Goal: Information Seeking & Learning: Learn about a topic

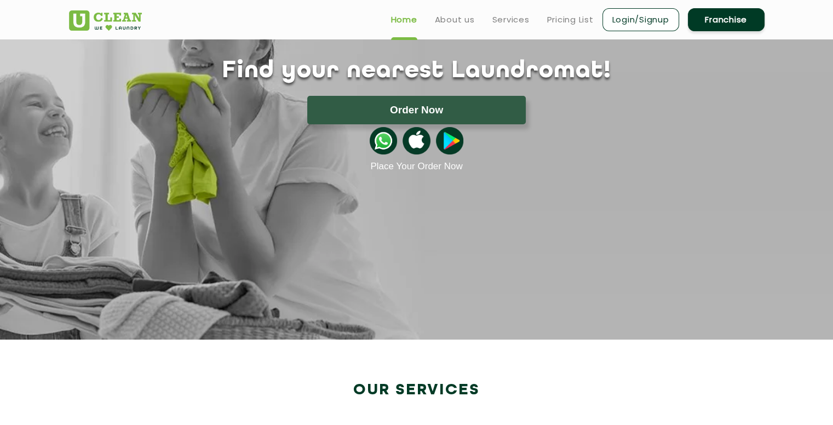
scroll to position [110, 0]
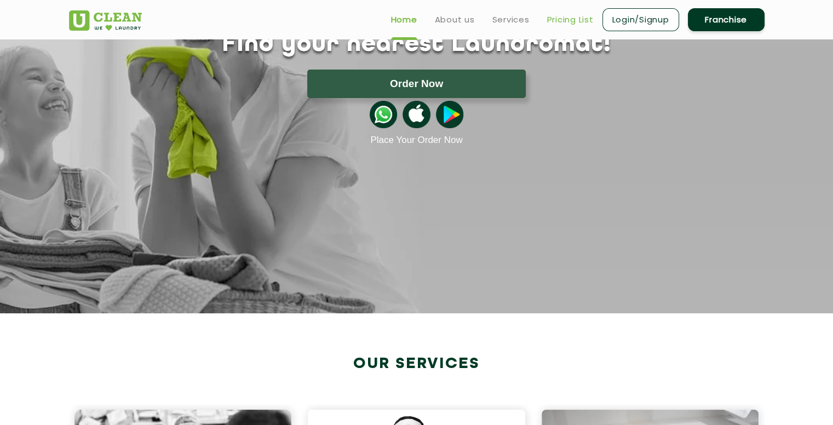
click at [565, 22] on link "Pricing List" at bounding box center [570, 19] width 47 height 13
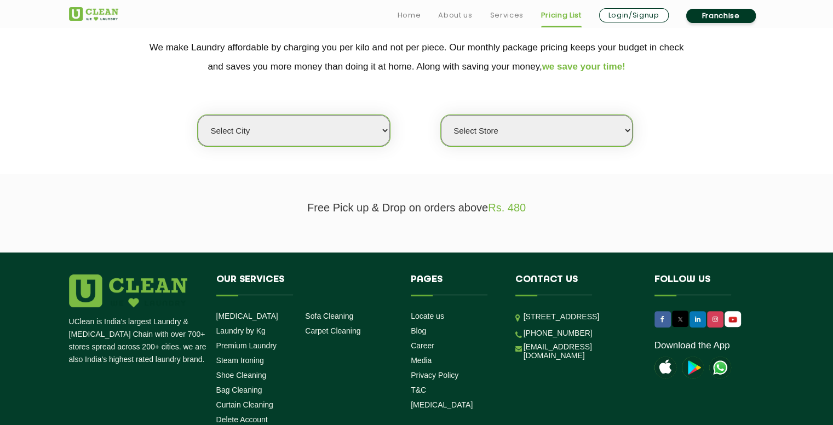
scroll to position [274, 0]
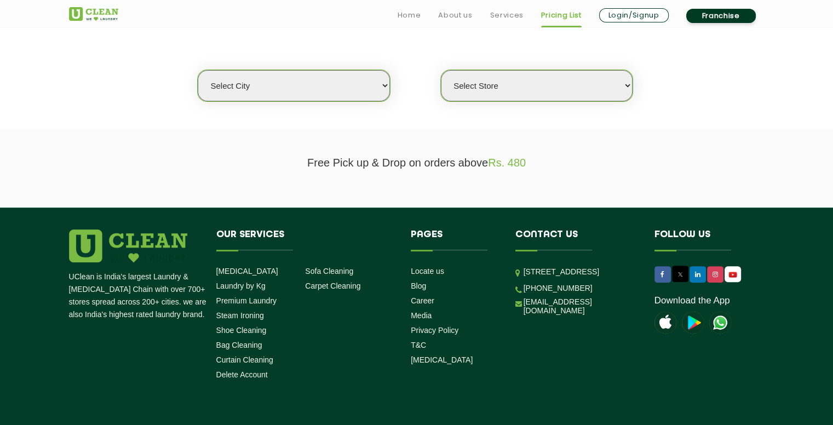
click at [353, 88] on select "Select city [GEOGRAPHIC_DATA] [GEOGRAPHIC_DATA] [GEOGRAPHIC_DATA] [GEOGRAPHIC_D…" at bounding box center [294, 85] width 192 height 31
select select "40"
click at [198, 70] on select "Select city [GEOGRAPHIC_DATA] [GEOGRAPHIC_DATA] [GEOGRAPHIC_DATA] [GEOGRAPHIC_D…" at bounding box center [294, 85] width 192 height 31
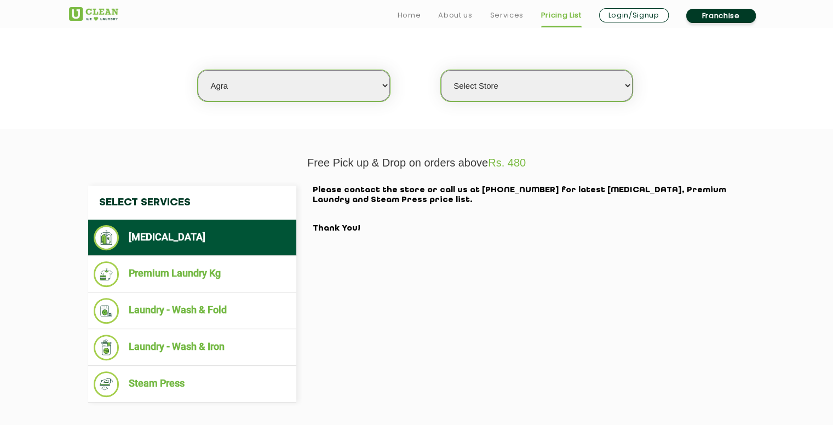
click at [572, 92] on select "Select Store [GEOGRAPHIC_DATA] [PERSON_NAME][GEOGRAPHIC_DATA]" at bounding box center [537, 85] width 192 height 31
select select "595"
click at [441, 70] on select "Select Store [GEOGRAPHIC_DATA] [PERSON_NAME][GEOGRAPHIC_DATA]" at bounding box center [537, 85] width 192 height 31
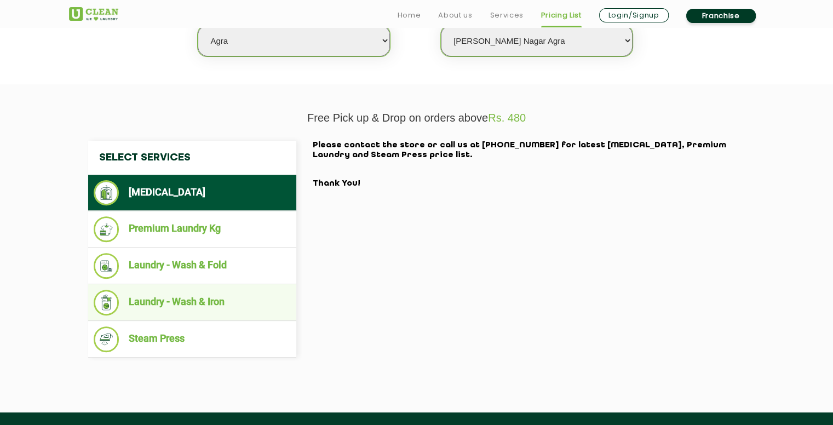
scroll to position [383, 0]
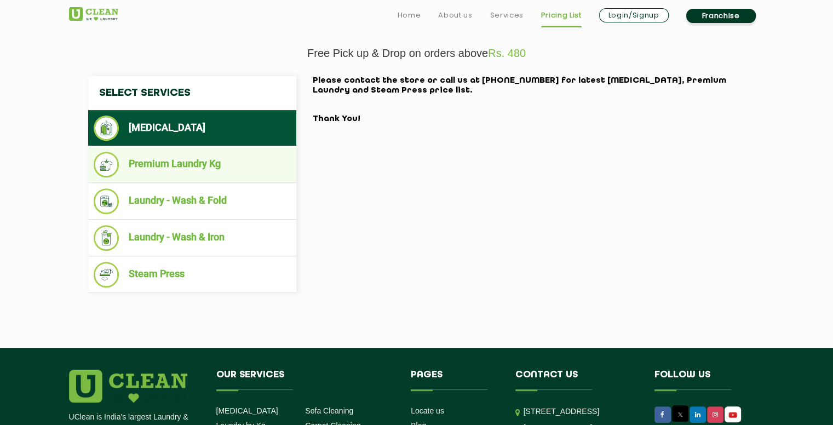
click at [200, 156] on li "Premium Laundry Kg" at bounding box center [192, 165] width 197 height 26
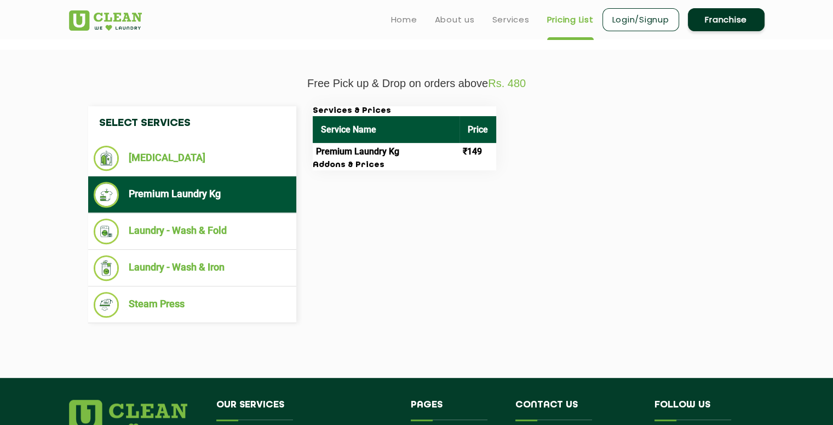
scroll to position [329, 0]
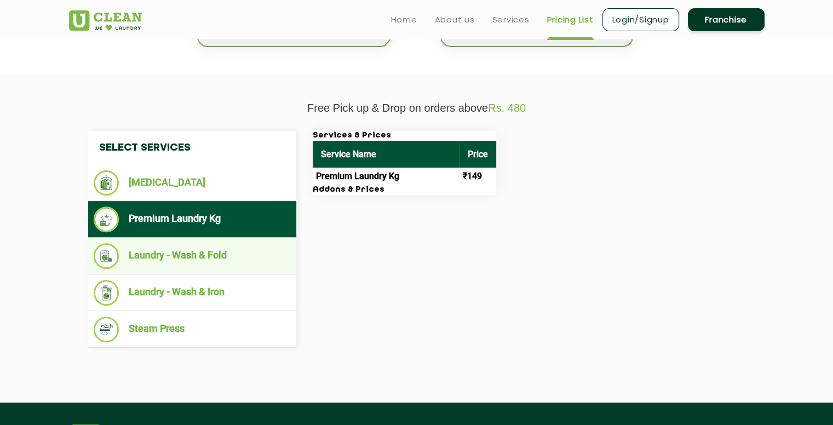
click at [220, 261] on li "Laundry - Wash & Fold" at bounding box center [192, 256] width 197 height 26
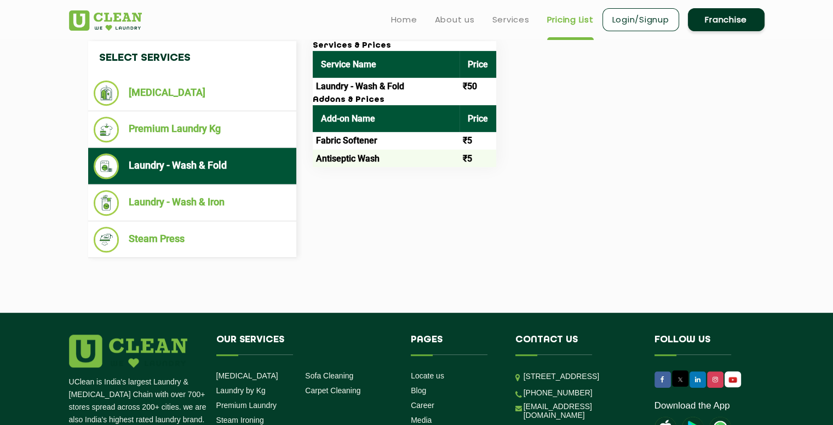
scroll to position [438, 0]
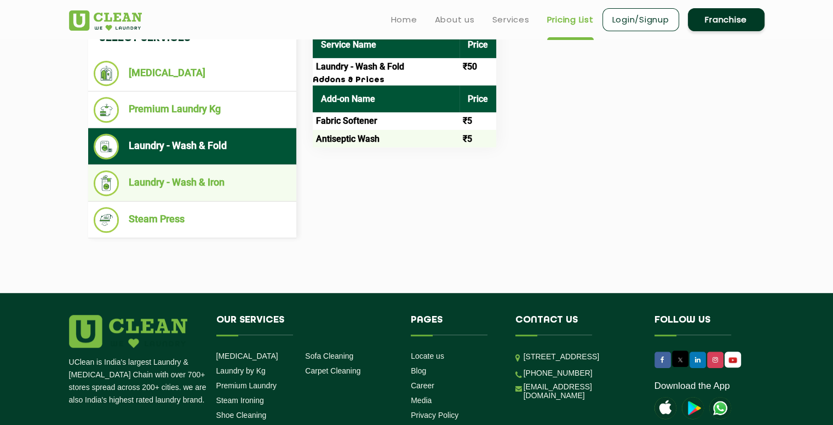
click at [242, 191] on li "Laundry - Wash & Iron" at bounding box center [192, 183] width 197 height 26
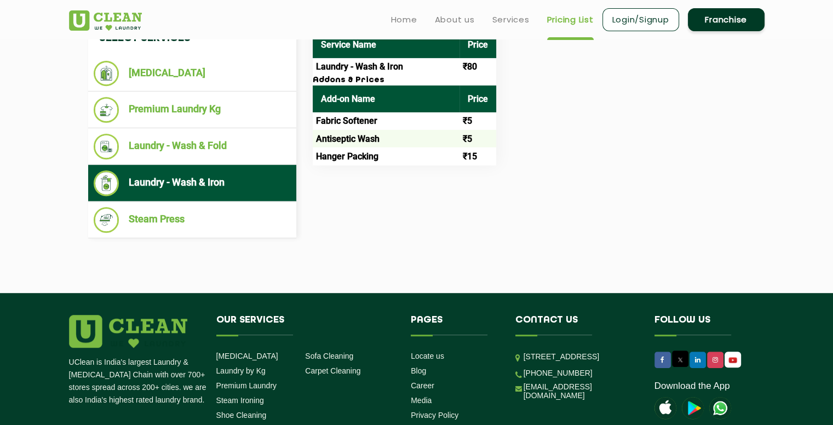
click at [248, 165] on ul "Laundry - Wash & Iron" at bounding box center [192, 183] width 208 height 37
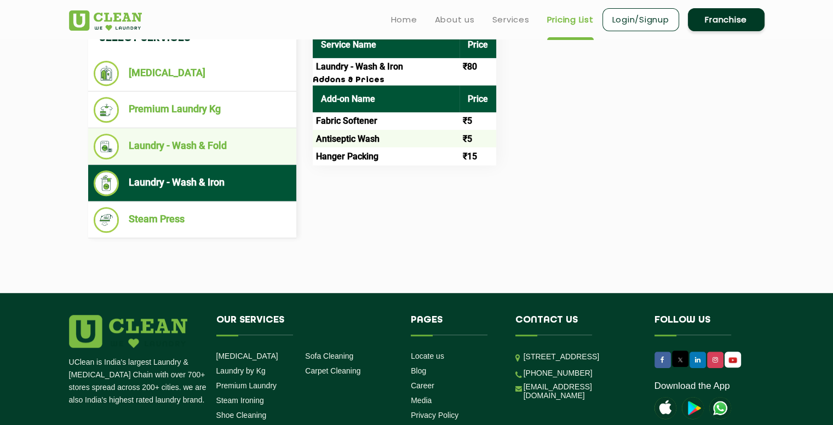
click at [250, 161] on ul "Laundry - Wash & Fold" at bounding box center [192, 146] width 208 height 37
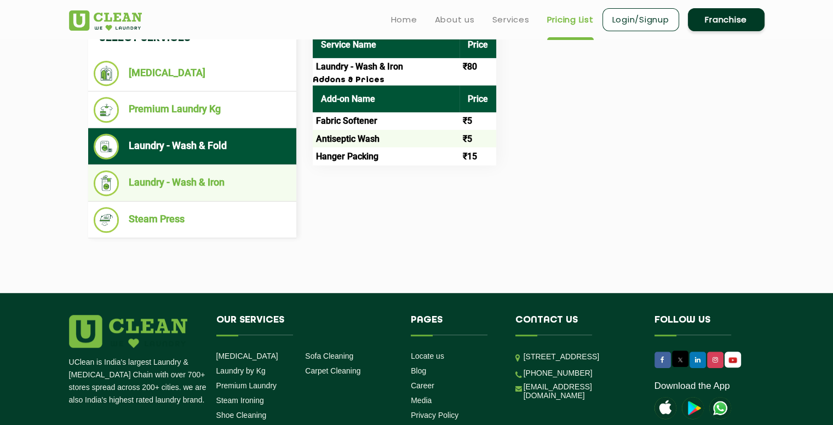
click at [221, 180] on li "Laundry - Wash & Iron" at bounding box center [192, 183] width 197 height 26
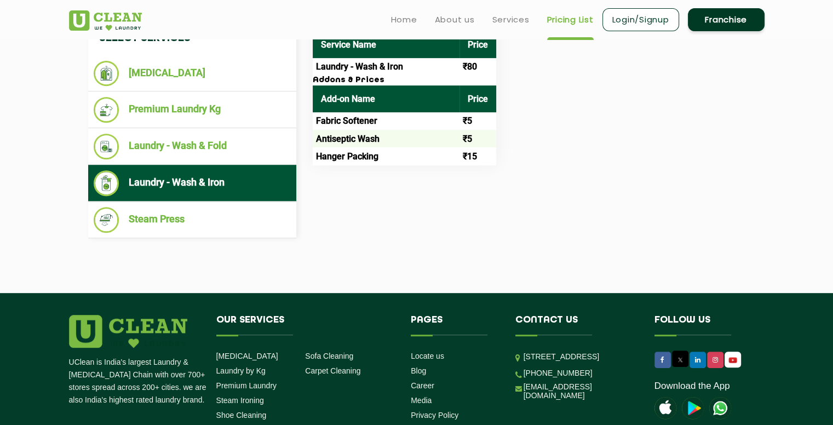
click at [221, 185] on li "Laundry - Wash & Iron" at bounding box center [192, 183] width 197 height 26
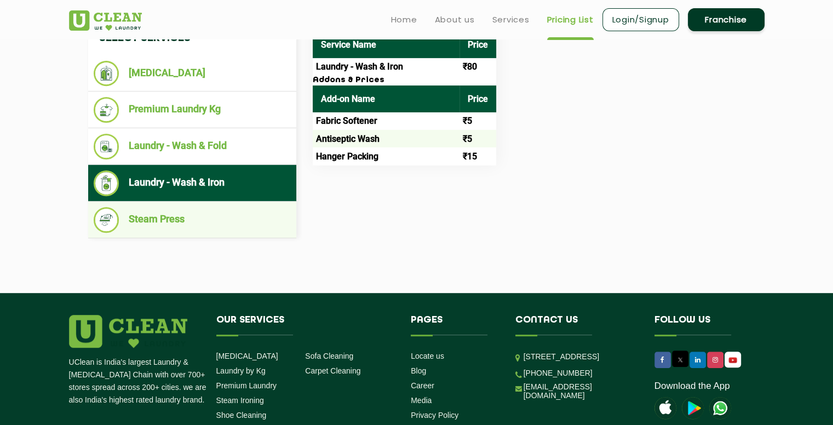
click at [195, 219] on li "Steam Press" at bounding box center [192, 220] width 197 height 26
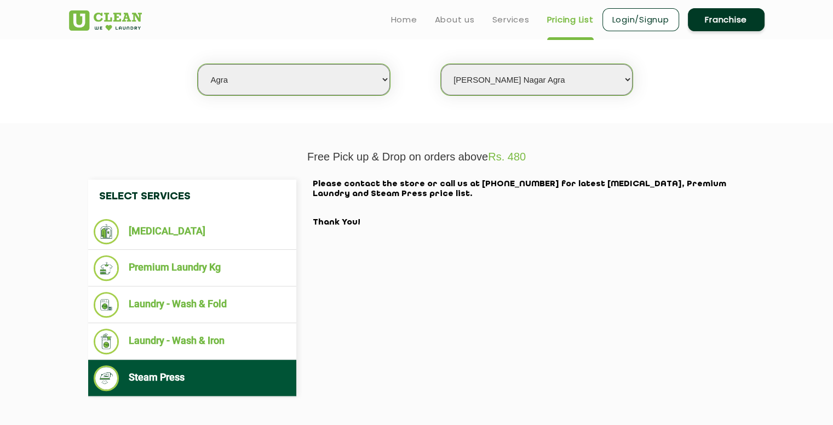
scroll to position [274, 0]
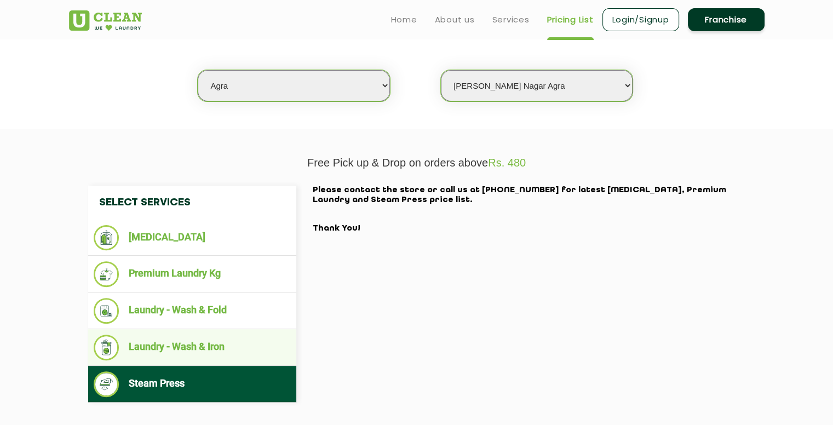
click at [185, 335] on li "Laundry - Wash & Iron" at bounding box center [192, 348] width 197 height 26
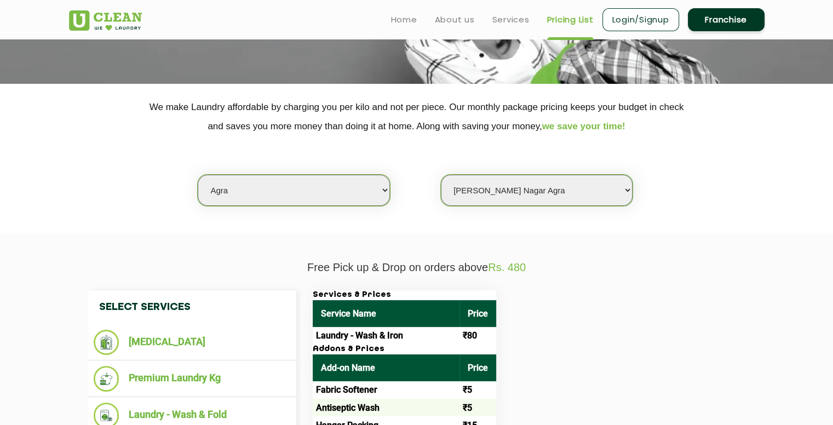
scroll to position [164, 0]
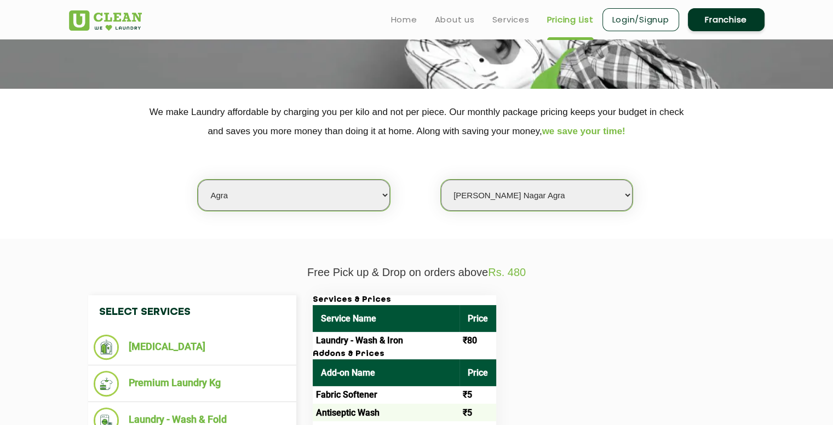
click at [378, 192] on select "Select city [GEOGRAPHIC_DATA] [GEOGRAPHIC_DATA] [GEOGRAPHIC_DATA] [GEOGRAPHIC_D…" at bounding box center [294, 195] width 192 height 31
select select "15"
click at [198, 180] on select "Select city [GEOGRAPHIC_DATA] [GEOGRAPHIC_DATA] [GEOGRAPHIC_DATA] [GEOGRAPHIC_D…" at bounding box center [294, 195] width 192 height 31
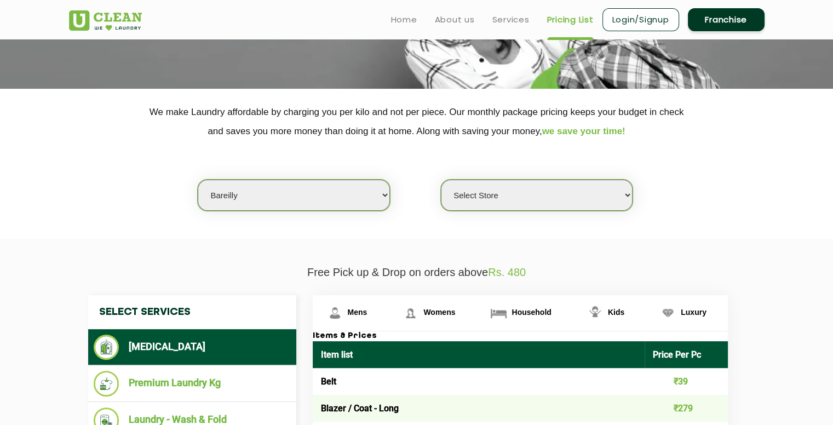
click at [618, 190] on select "Select Store [GEOGRAPHIC_DATA]" at bounding box center [537, 195] width 192 height 31
select select "32"
click at [441, 180] on select "Select Store [GEOGRAPHIC_DATA]" at bounding box center [537, 195] width 192 height 31
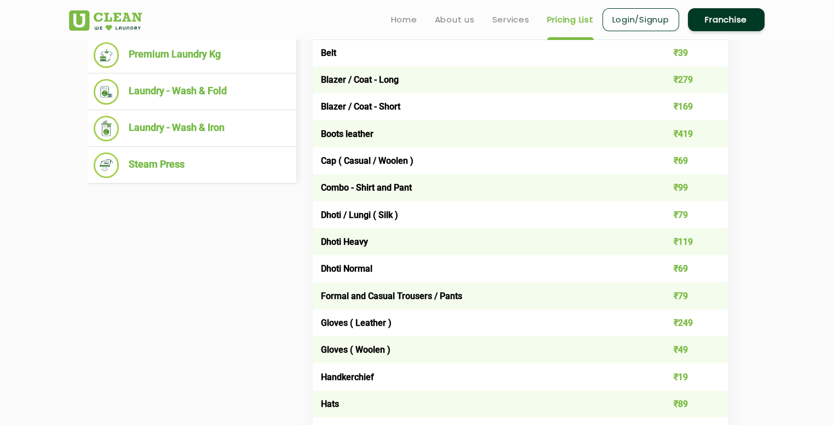
scroll to position [274, 0]
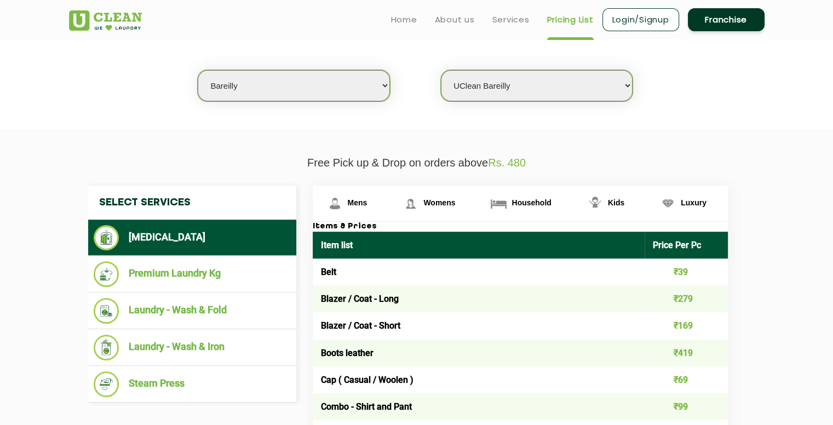
click at [573, 63] on div "Select city [GEOGRAPHIC_DATA] [GEOGRAPHIC_DATA] [GEOGRAPHIC_DATA] [GEOGRAPHIC_D…" at bounding box center [417, 66] width 712 height 71
click at [575, 72] on select "Select Store [GEOGRAPHIC_DATA]" at bounding box center [537, 85] width 192 height 31
click at [328, 86] on select "Select city [GEOGRAPHIC_DATA] [GEOGRAPHIC_DATA] [GEOGRAPHIC_DATA] [GEOGRAPHIC_D…" at bounding box center [294, 85] width 192 height 31
select select "40"
click at [198, 70] on select "Select city [GEOGRAPHIC_DATA] [GEOGRAPHIC_DATA] [GEOGRAPHIC_DATA] [GEOGRAPHIC_D…" at bounding box center [294, 85] width 192 height 31
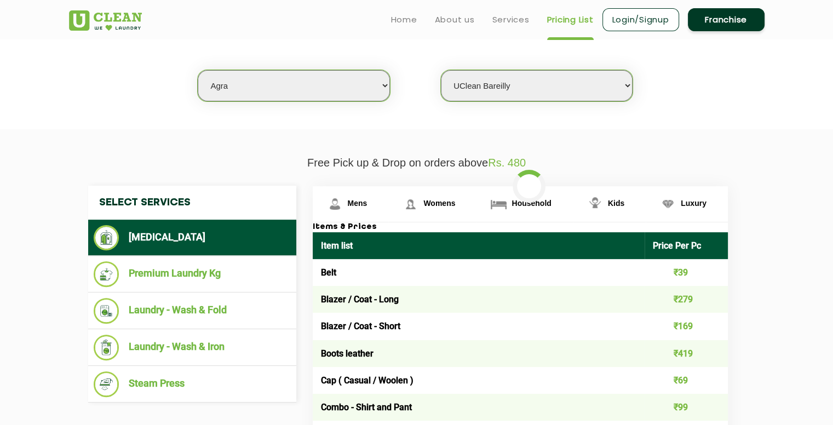
select select "0"
click at [506, 86] on select "Select Store [GEOGRAPHIC_DATA] [PERSON_NAME][GEOGRAPHIC_DATA]" at bounding box center [537, 85] width 192 height 31
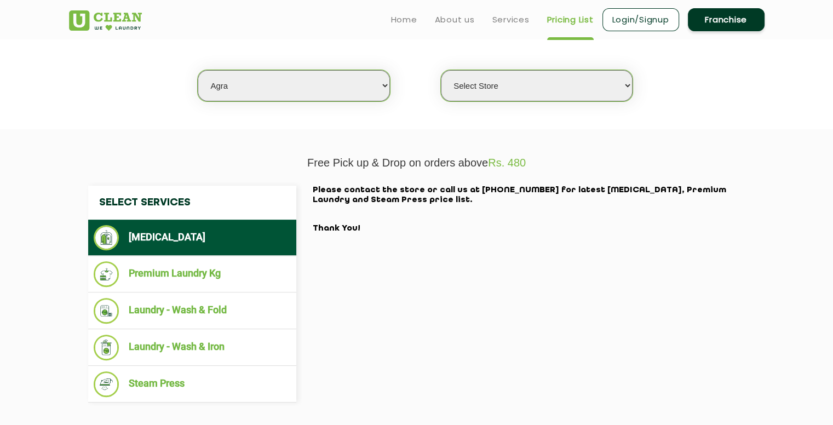
click at [340, 87] on select "Select city [GEOGRAPHIC_DATA] [GEOGRAPHIC_DATA] [GEOGRAPHIC_DATA] [GEOGRAPHIC_D…" at bounding box center [294, 85] width 192 height 31
select select "192"
click at [198, 70] on select "Select city [GEOGRAPHIC_DATA] [GEOGRAPHIC_DATA] [GEOGRAPHIC_DATA] [GEOGRAPHIC_D…" at bounding box center [294, 85] width 192 height 31
select select "0"
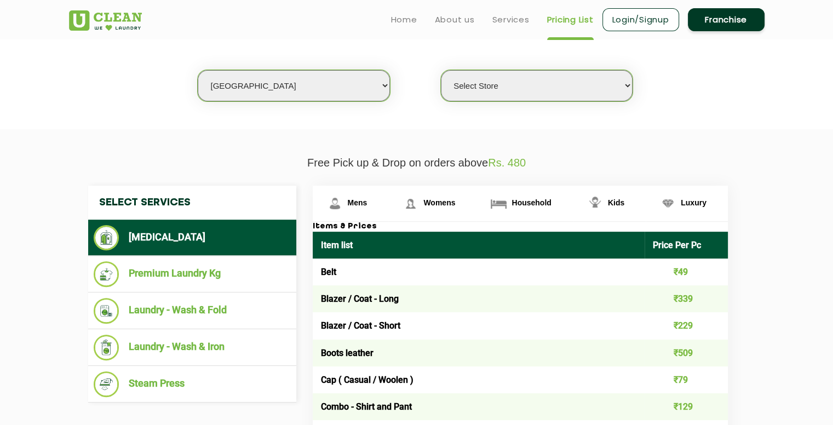
click at [355, 82] on select "Select city [GEOGRAPHIC_DATA] [GEOGRAPHIC_DATA] [GEOGRAPHIC_DATA] [GEOGRAPHIC_D…" at bounding box center [294, 85] width 192 height 31
select select "40"
click at [198, 70] on select "Select city [GEOGRAPHIC_DATA] [GEOGRAPHIC_DATA] [GEOGRAPHIC_DATA] [GEOGRAPHIC_D…" at bounding box center [294, 85] width 192 height 31
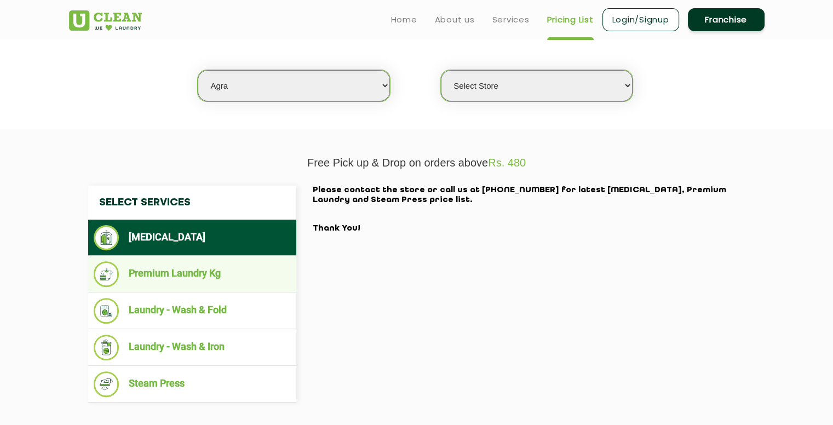
click at [246, 279] on li "Premium Laundry Kg" at bounding box center [192, 274] width 197 height 26
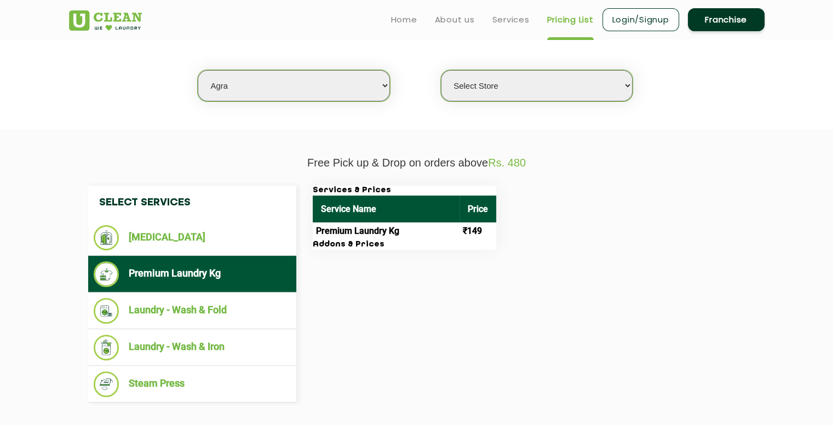
click at [618, 90] on select "Select Store [GEOGRAPHIC_DATA] [PERSON_NAME][GEOGRAPHIC_DATA]" at bounding box center [537, 85] width 192 height 31
select select "365"
click at [441, 70] on select "Select Store [GEOGRAPHIC_DATA] [PERSON_NAME][GEOGRAPHIC_DATA]" at bounding box center [537, 85] width 192 height 31
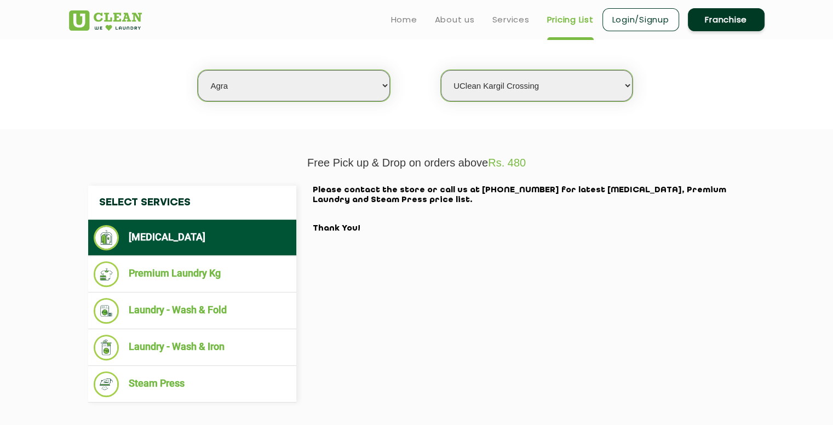
scroll to position [219, 0]
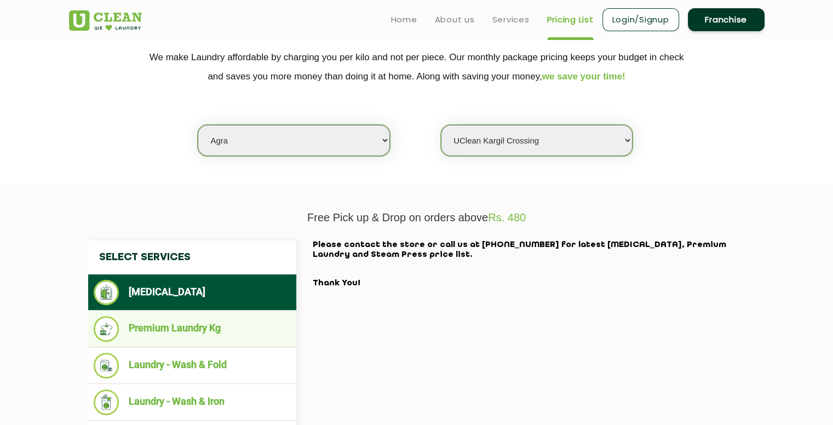
click at [171, 324] on li "Premium Laundry Kg" at bounding box center [192, 329] width 197 height 26
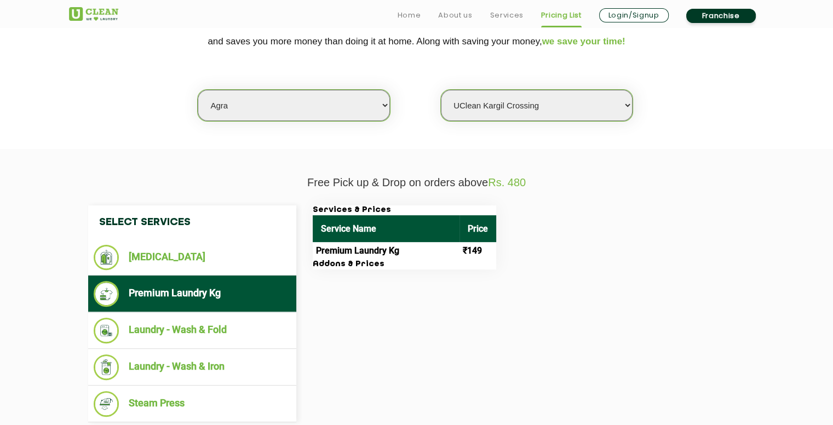
scroll to position [274, 0]
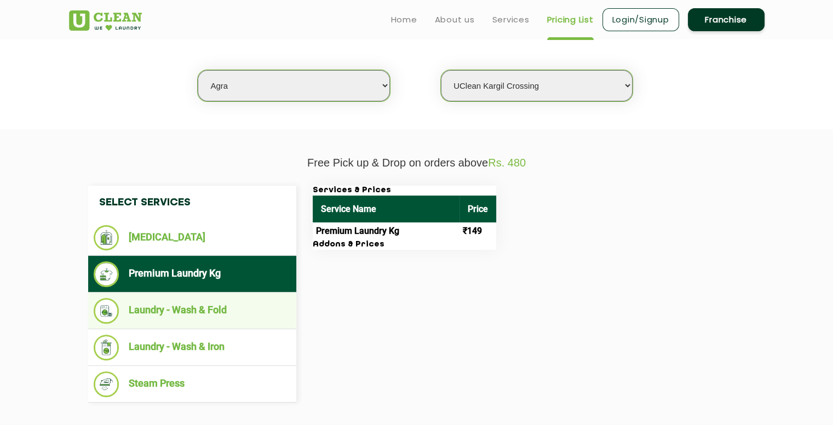
click at [179, 306] on li "Laundry - Wash & Fold" at bounding box center [192, 311] width 197 height 26
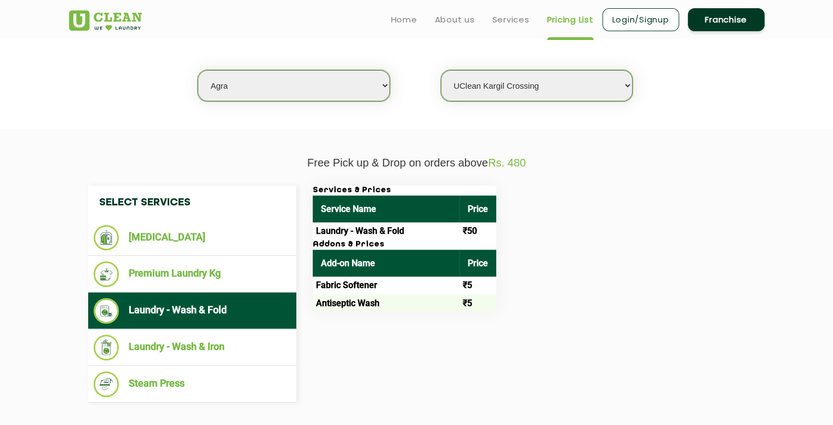
click at [342, 82] on select "Select city [GEOGRAPHIC_DATA] [GEOGRAPHIC_DATA] [GEOGRAPHIC_DATA] [GEOGRAPHIC_D…" at bounding box center [294, 85] width 192 height 31
select select "192"
click at [198, 70] on select "Select city [GEOGRAPHIC_DATA] [GEOGRAPHIC_DATA] [GEOGRAPHIC_DATA] [GEOGRAPHIC_D…" at bounding box center [294, 85] width 192 height 31
select select "0"
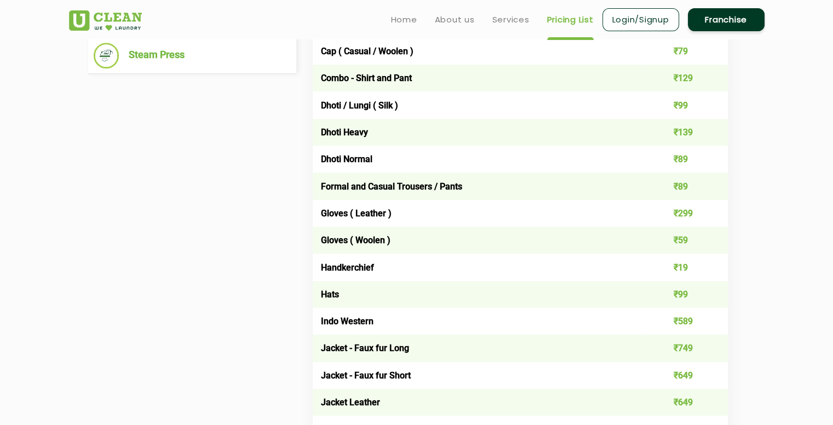
scroll to position [383, 0]
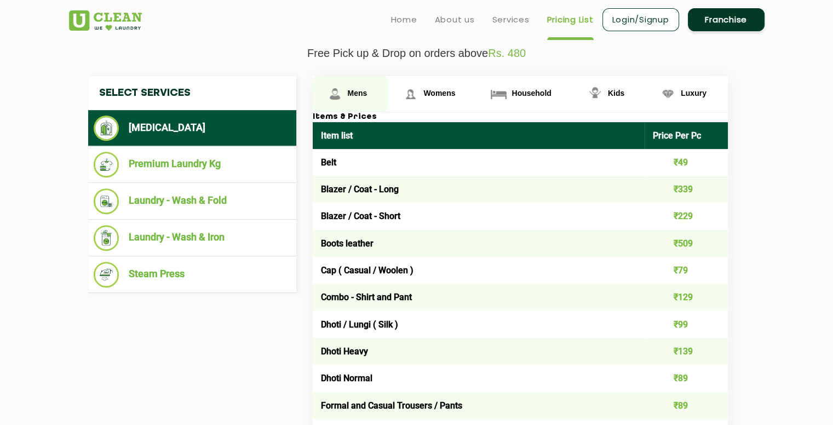
click at [357, 93] on span "Mens" at bounding box center [358, 93] width 20 height 9
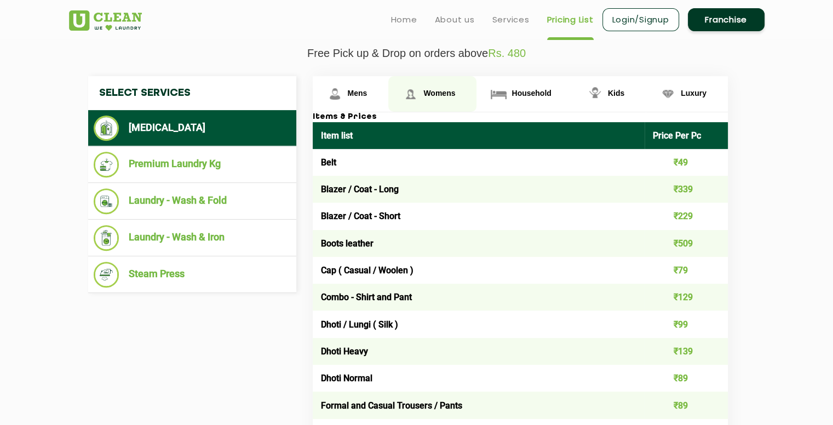
click at [440, 92] on span "Womens" at bounding box center [439, 93] width 32 height 9
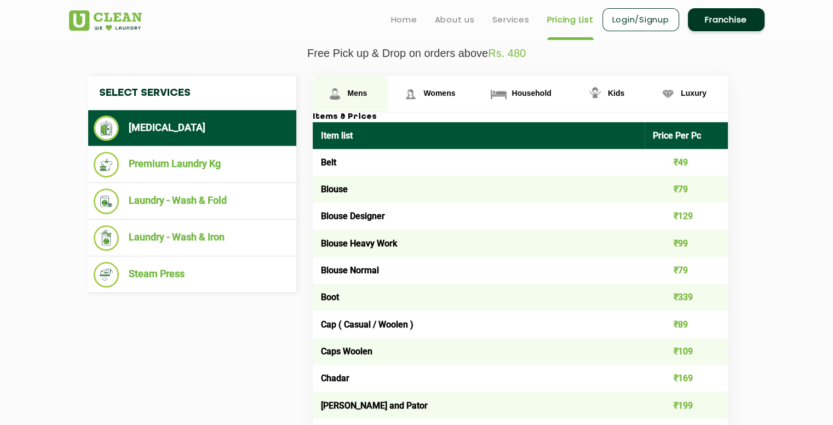
click at [374, 96] on link "Mens" at bounding box center [351, 94] width 76 height 36
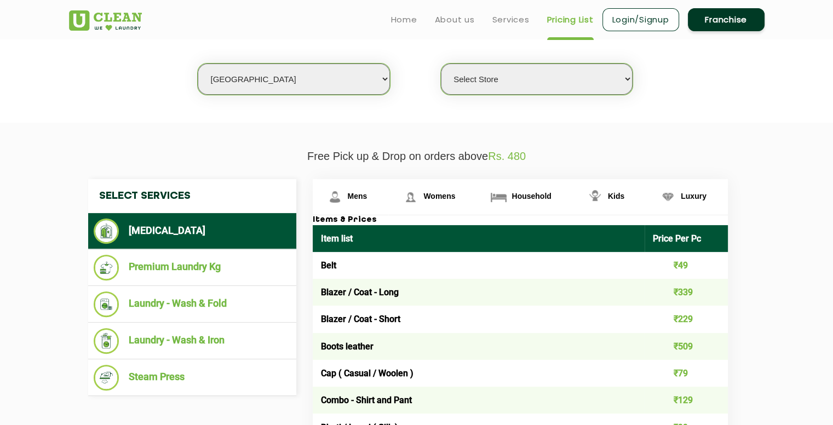
scroll to position [274, 0]
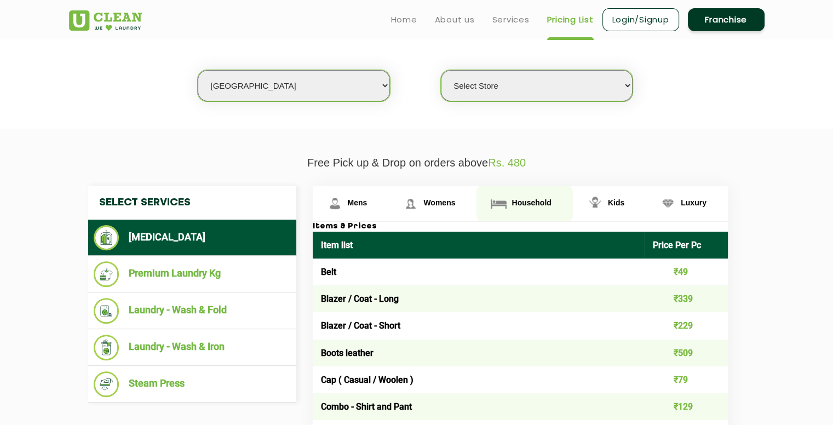
click at [536, 203] on span "Household" at bounding box center [531, 202] width 39 height 9
